Goal: Navigation & Orientation: Find specific page/section

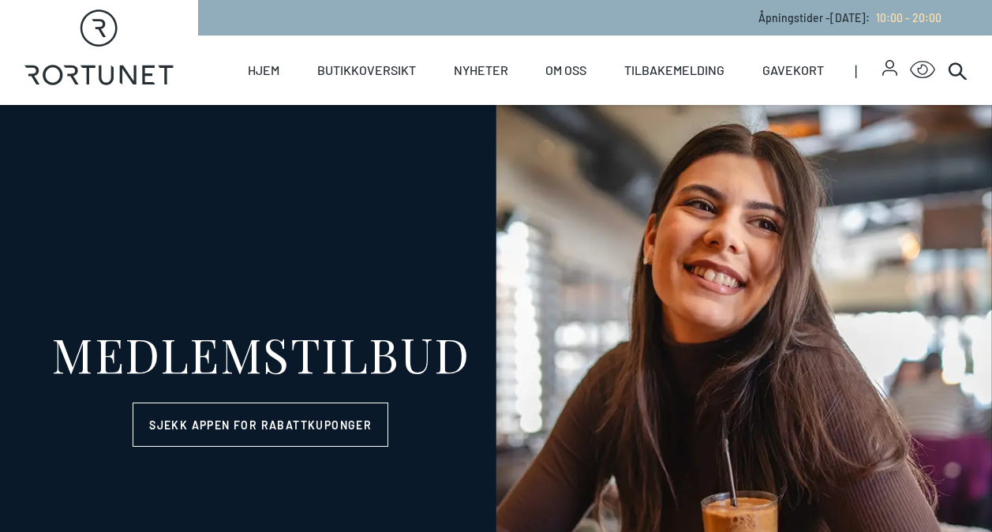
select select "NO"
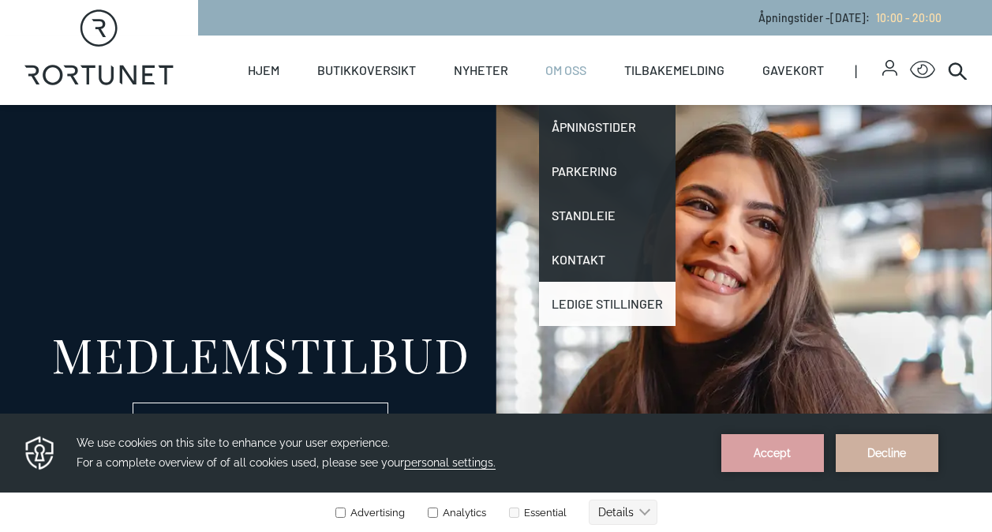
click at [568, 312] on link "Ledige stillinger" at bounding box center [607, 304] width 137 height 44
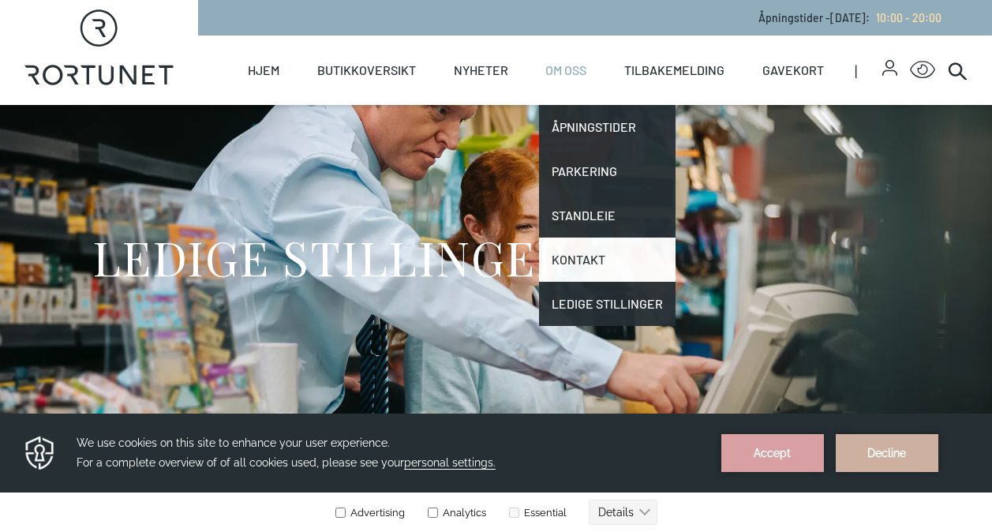
click at [568, 263] on link "Kontakt" at bounding box center [607, 260] width 137 height 44
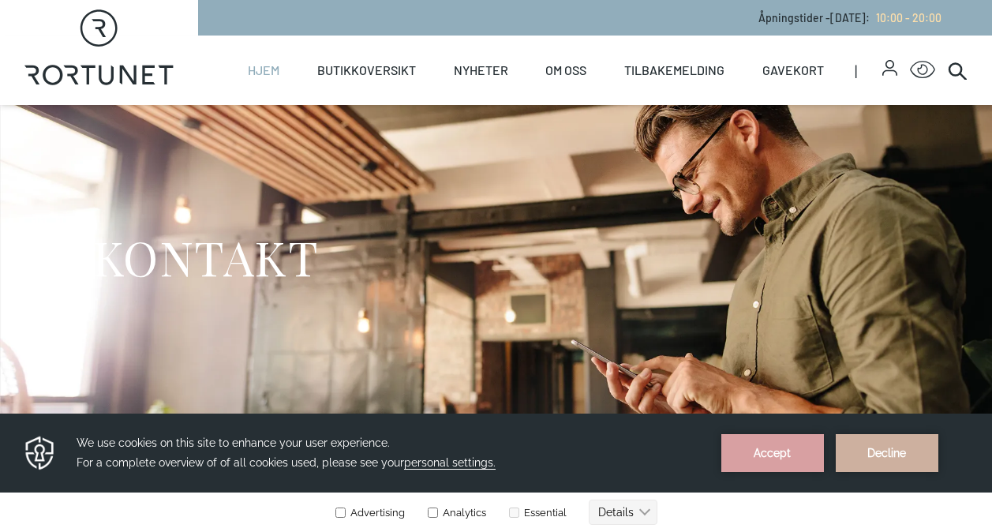
click at [265, 64] on link "Hjem" at bounding box center [264, 70] width 32 height 69
select select "NO"
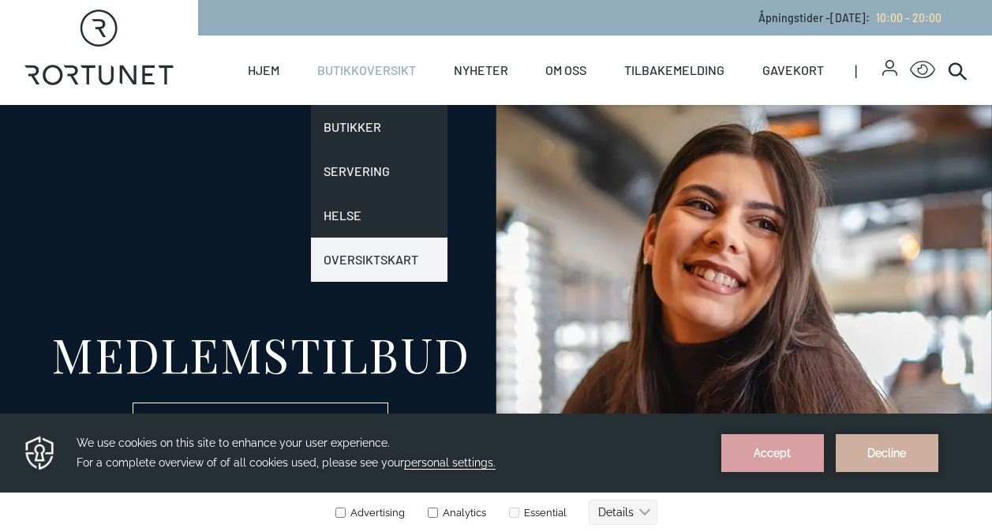
click at [331, 254] on link "Oversiktskart" at bounding box center [379, 260] width 137 height 44
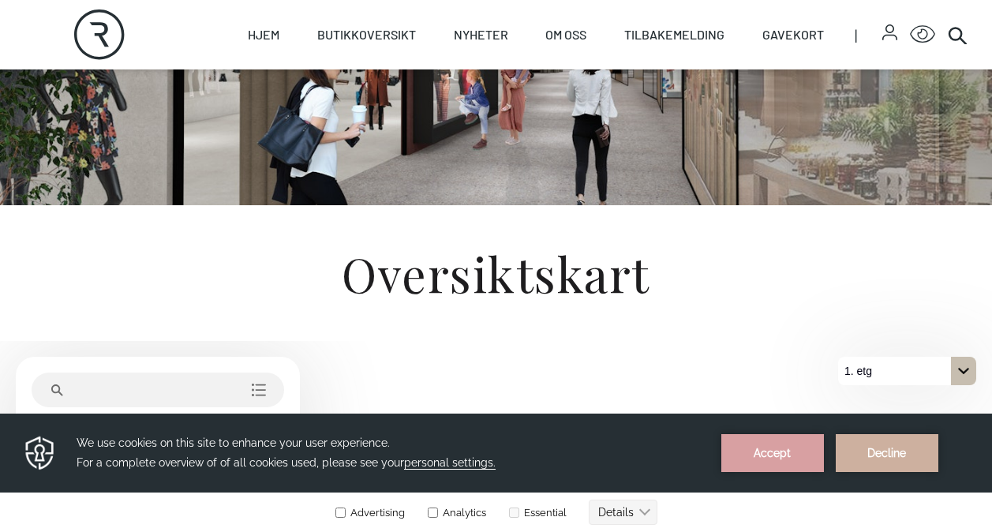
scroll to position [237, 0]
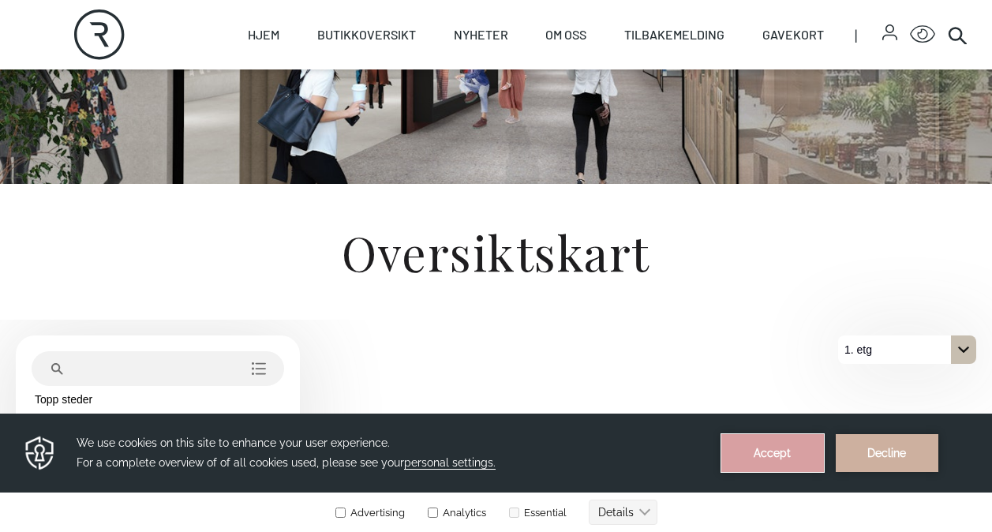
click at [777, 449] on button "Accept" at bounding box center [772, 453] width 103 height 38
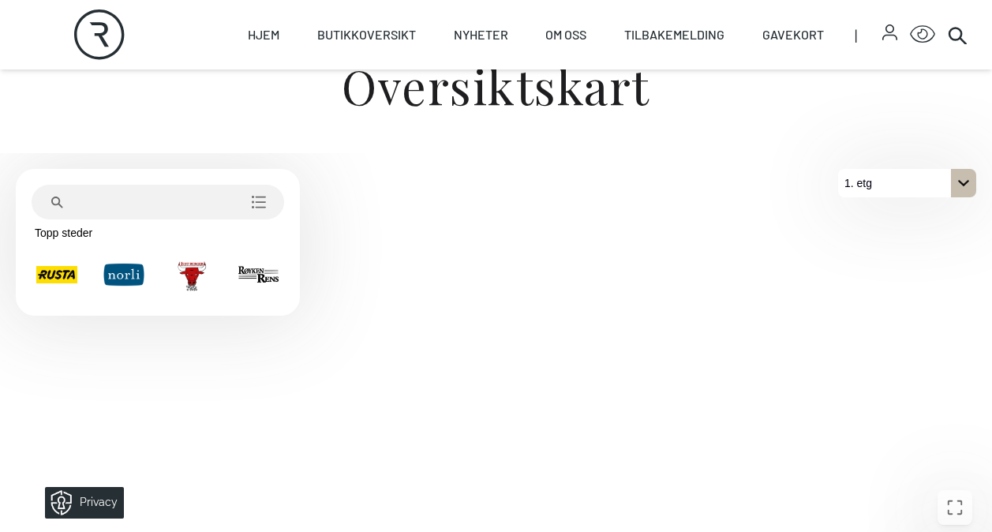
scroll to position [369, 0]
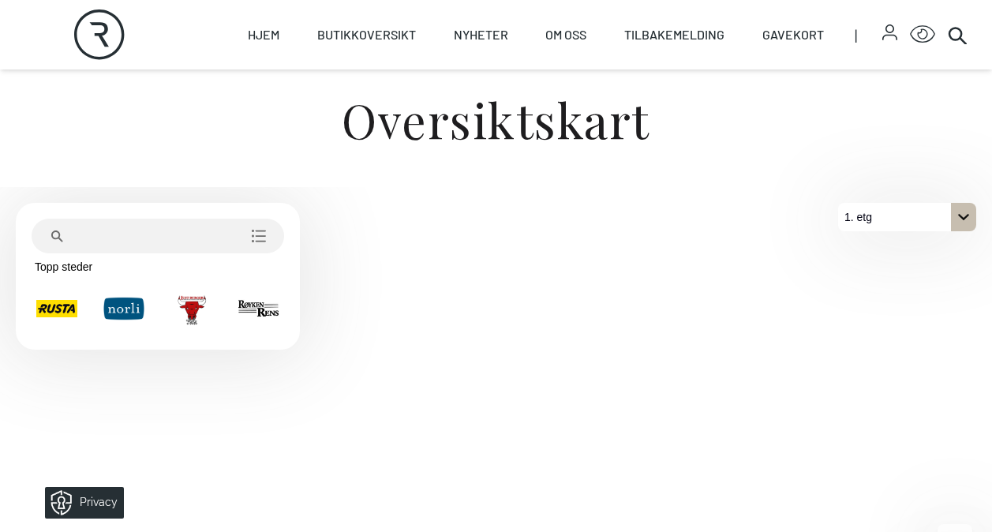
click at [956, 216] on div "På 1. etg. Klikk for å velge en annen etasje." at bounding box center [963, 217] width 25 height 28
click at [879, 241] on p "2. etg" at bounding box center [867, 245] width 40 height 28
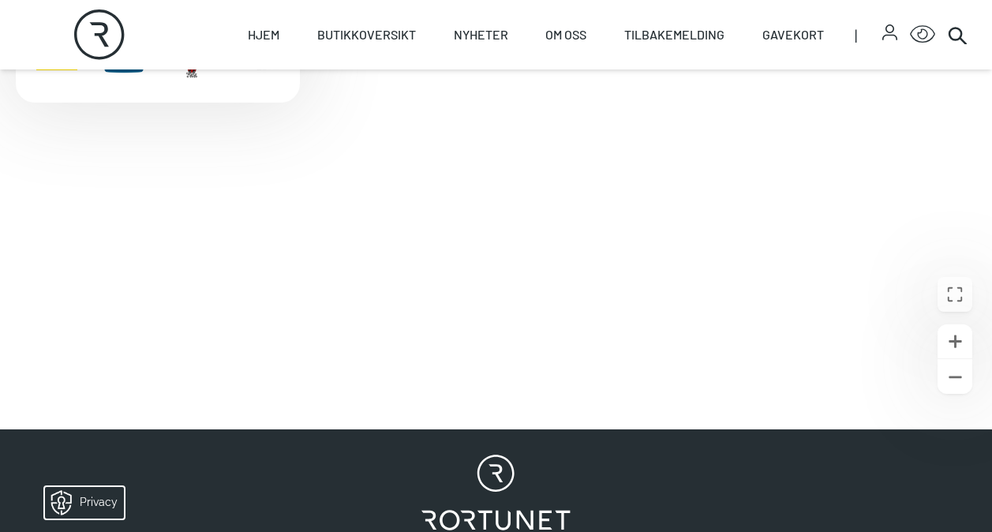
scroll to position [601, 0]
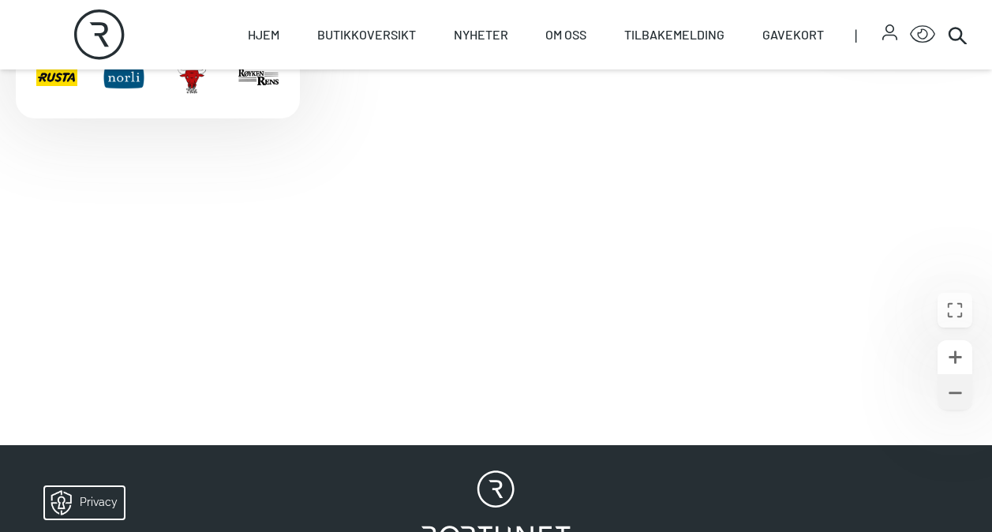
click at [957, 395] on icon "Zoome ut" at bounding box center [955, 393] width 20 height 20
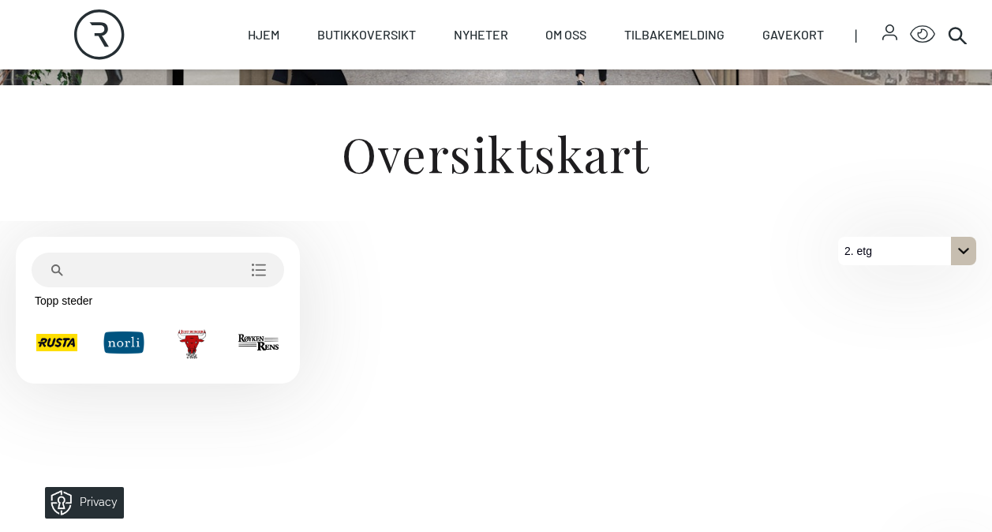
scroll to position [284, 0]
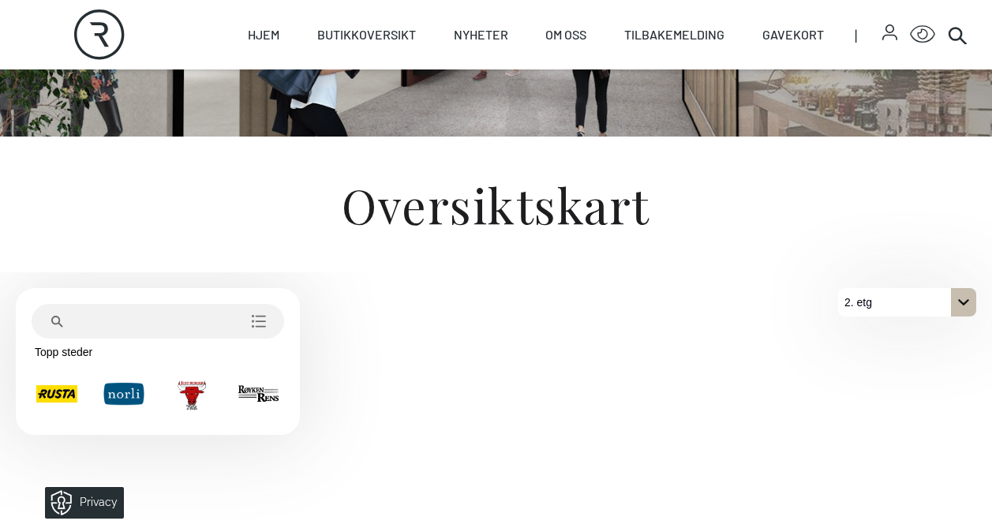
click at [968, 302] on icon "På 2. etg. Klikk for å velge en annen etasje." at bounding box center [963, 302] width 13 height 13
click at [884, 362] on p "1. etg" at bounding box center [867, 359] width 40 height 28
click at [257, 320] on icon "Søk etter stedskategori" at bounding box center [259, 321] width 14 height 13
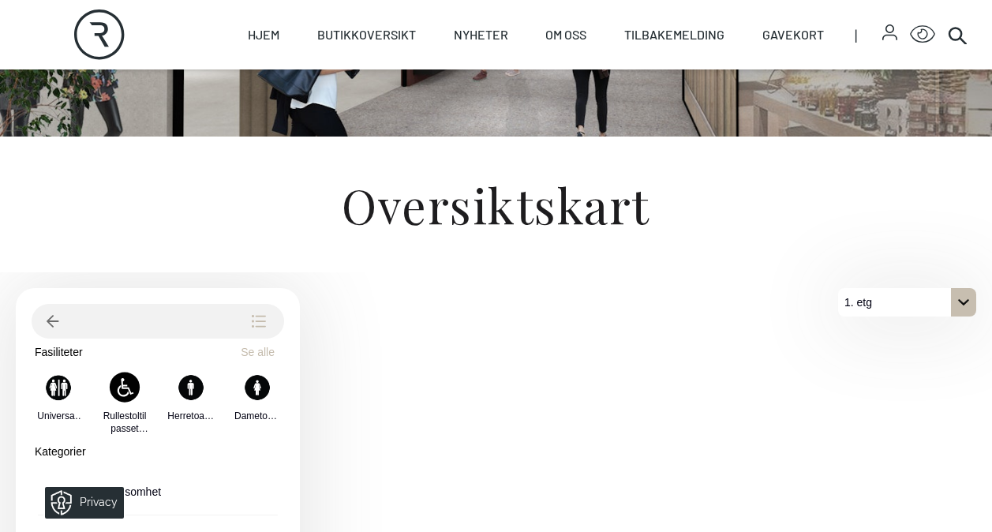
click at [257, 320] on icon "Søk etter stedskategori" at bounding box center [259, 321] width 14 height 13
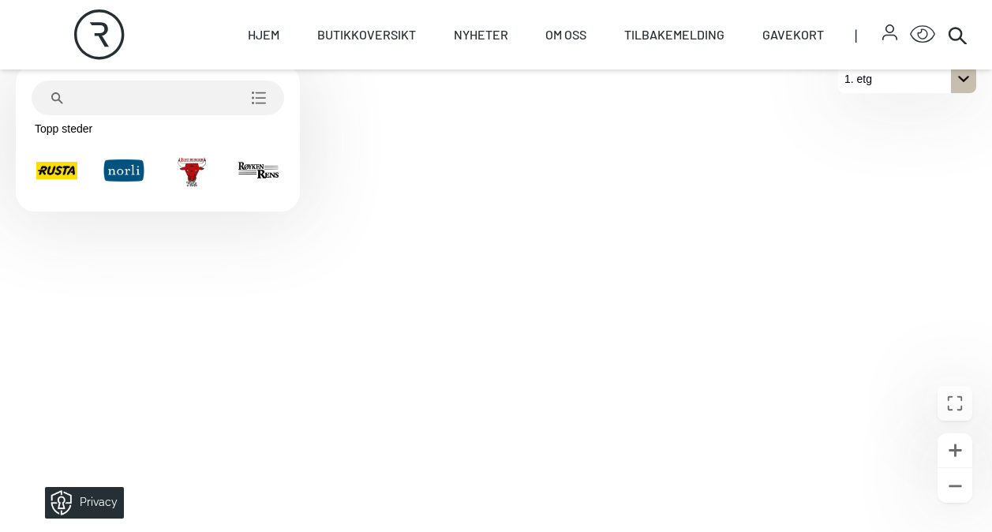
scroll to position [505, 0]
click at [706, 37] on link "Tilbakemelding" at bounding box center [674, 34] width 100 height 69
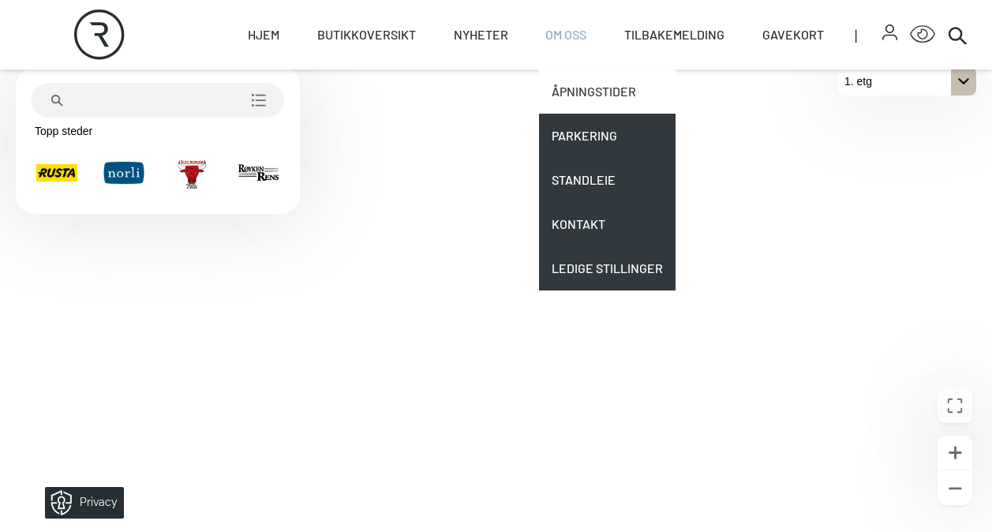
click at [609, 87] on link "Åpningstider" at bounding box center [607, 91] width 137 height 44
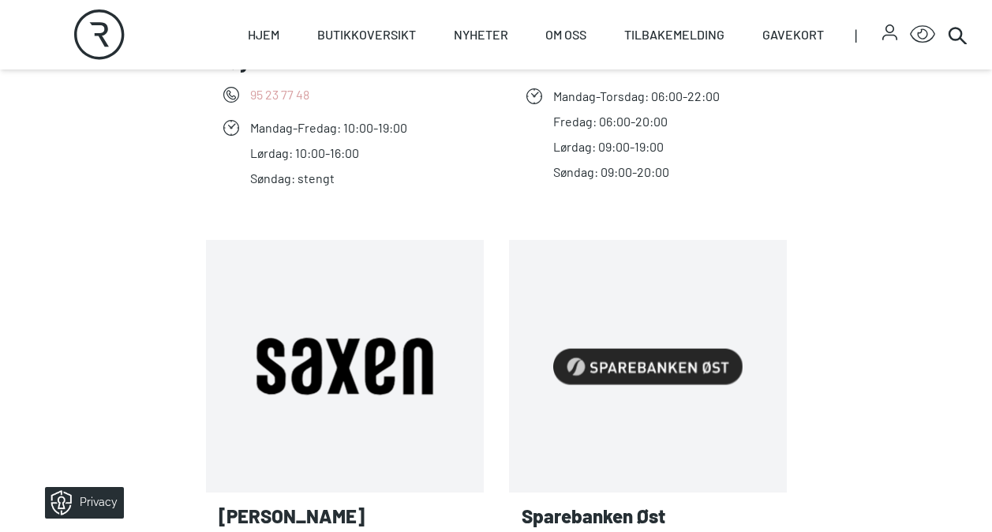
scroll to position [3552, 0]
